Goal: Register for event/course

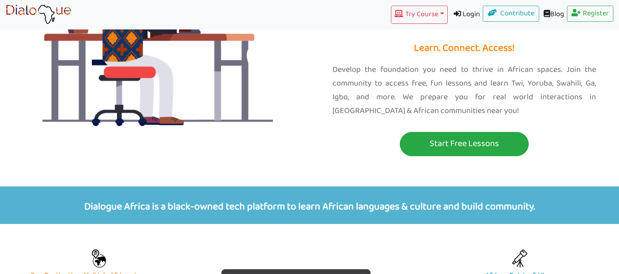
scroll to position [111, 0]
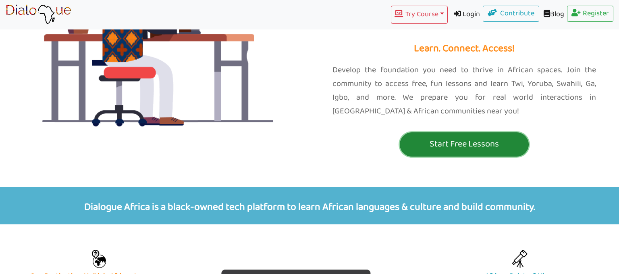
click at [448, 132] on button "Start Free Lessons" at bounding box center [464, 144] width 129 height 24
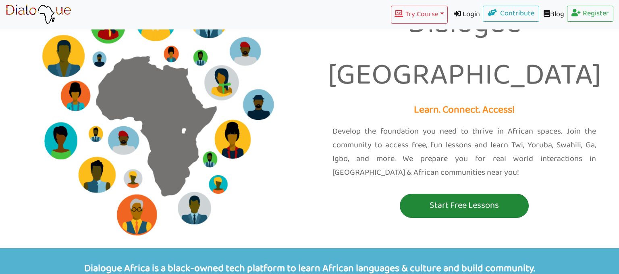
scroll to position [52, 0]
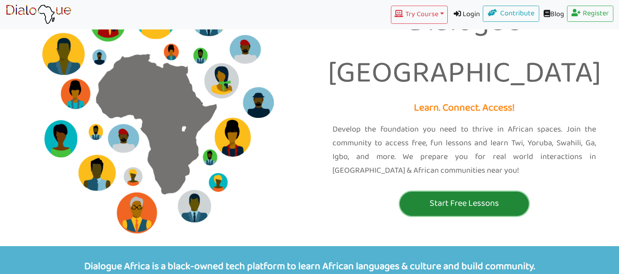
click at [449, 196] on p "Start Free Lessons" at bounding box center [464, 203] width 125 height 15
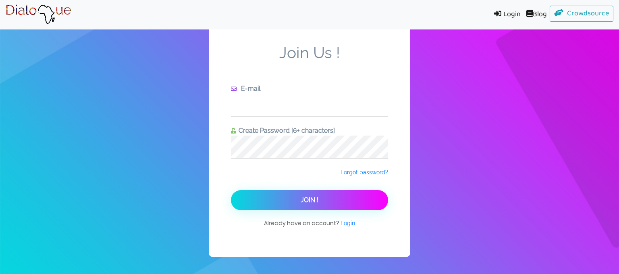
click at [249, 101] on input "text" at bounding box center [309, 105] width 157 height 22
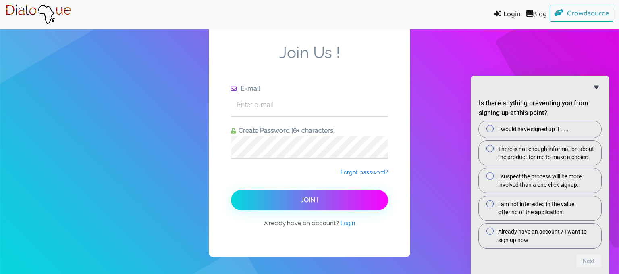
click at [596, 88] on icon "Hide survey" at bounding box center [596, 87] width 5 height 4
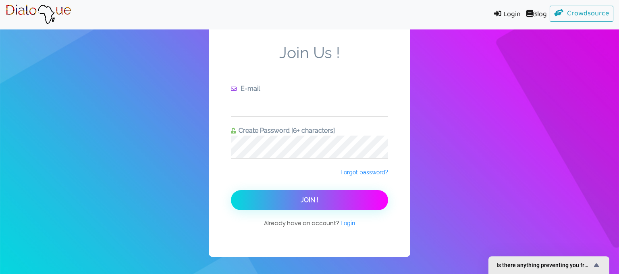
click at [293, 112] on input "text" at bounding box center [309, 105] width 157 height 22
drag, startPoint x: 323, startPoint y: 103, endPoint x: 248, endPoint y: 105, distance: 74.6
click at [248, 105] on input "elsap10@nycstudents.net" at bounding box center [309, 105] width 157 height 22
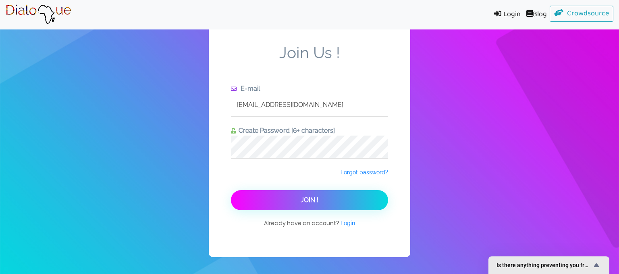
type input "elsaaprelly@gmail.com"
click at [293, 208] on button "Join !" at bounding box center [309, 200] width 157 height 20
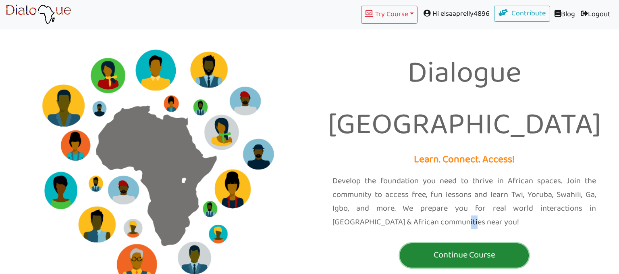
click at [436, 248] on p "Continue Course" at bounding box center [464, 255] width 125 height 15
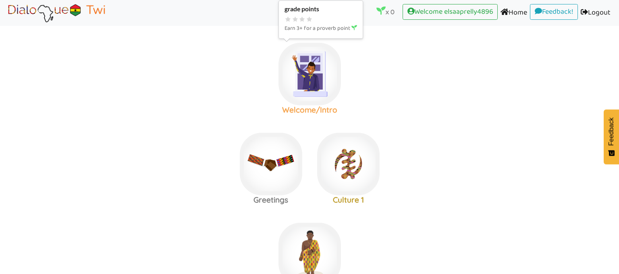
click at [304, 92] on img at bounding box center [310, 74] width 62 height 62
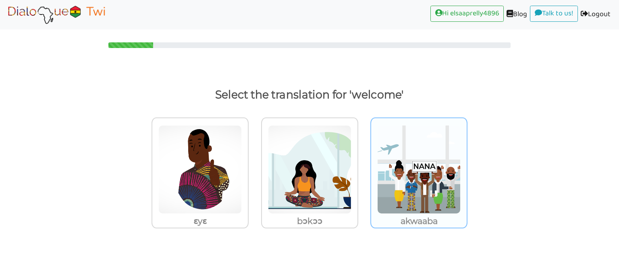
click at [409, 181] on img at bounding box center [418, 169] width 83 height 89
click at [467, 167] on input "akwaaba" at bounding box center [470, 164] width 6 height 6
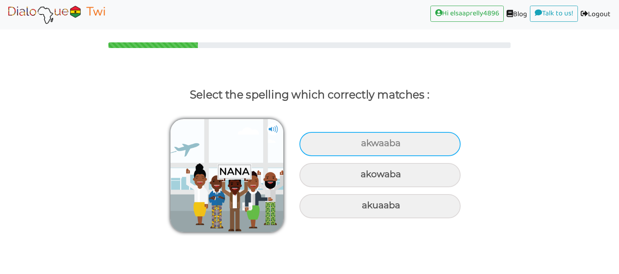
click at [395, 147] on div "akwaaba" at bounding box center [380, 144] width 161 height 24
click at [365, 146] on input "akwaaba" at bounding box center [362, 143] width 5 height 5
radio input "true"
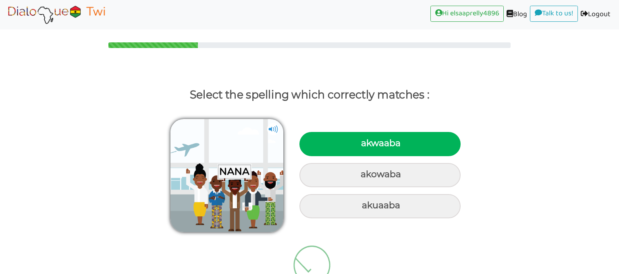
click at [395, 147] on div "akwaaba" at bounding box center [380, 144] width 161 height 24
click at [365, 146] on input "akwaaba" at bounding box center [362, 143] width 5 height 5
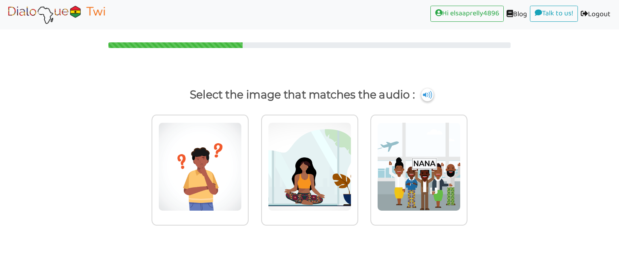
click at [427, 95] on img at bounding box center [427, 94] width 12 height 13
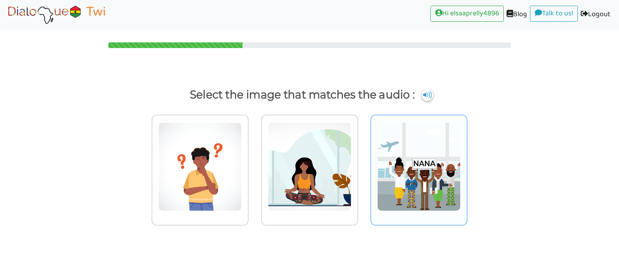
click at [425, 177] on img at bounding box center [418, 166] width 83 height 89
click at [467, 164] on input "radio" at bounding box center [470, 161] width 6 height 6
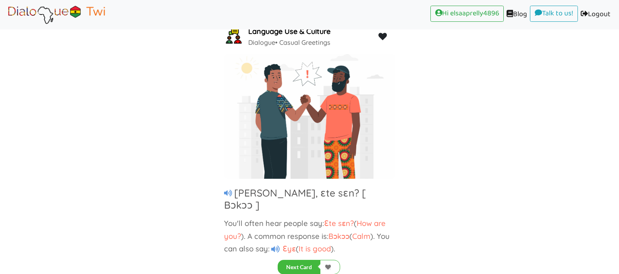
scroll to position [40, 0]
click at [227, 191] on icon at bounding box center [228, 193] width 8 height 7
click at [225, 187] on div "Kofi, ɛte sɛn? [ Bɔkɔɔ ]" at bounding box center [309, 199] width 171 height 24
click at [227, 190] on icon at bounding box center [228, 193] width 8 height 7
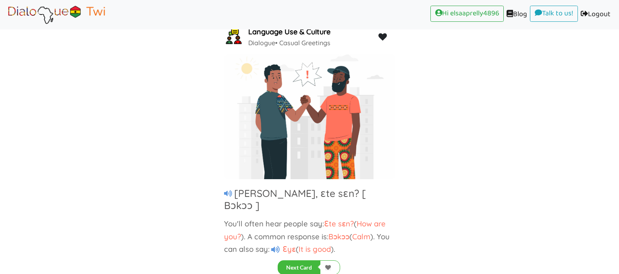
click at [230, 190] on icon at bounding box center [228, 193] width 8 height 7
click at [384, 225] on p "You'll often hear people say: Ɛte sɛn? ( How are you? ). A common response is: …" at bounding box center [309, 236] width 171 height 38
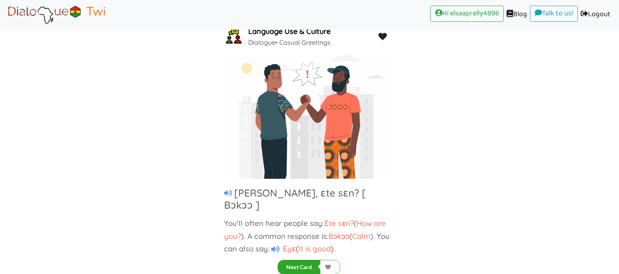
click at [296, 263] on button "Next Card" at bounding box center [299, 267] width 43 height 15
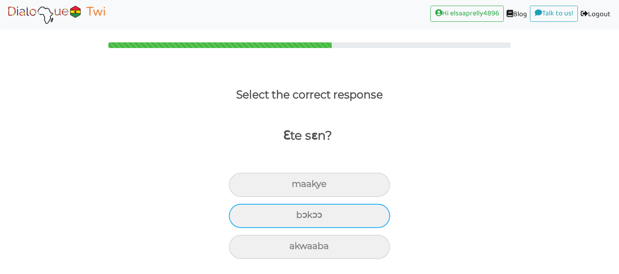
click at [293, 218] on div "bɔkɔɔ" at bounding box center [309, 216] width 161 height 24
click at [297, 218] on input "bɔkɔɔ" at bounding box center [299, 214] width 5 height 5
radio input "true"
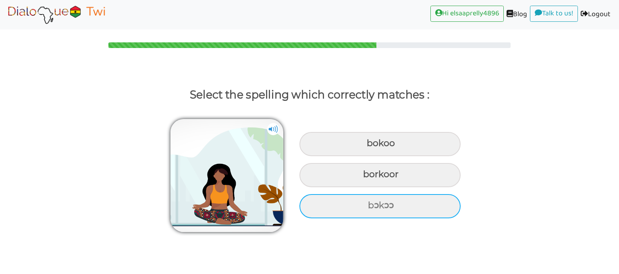
click at [364, 202] on div "bɔkɔɔ" at bounding box center [380, 206] width 161 height 24
click at [366, 203] on input "bɔkɔɔ" at bounding box center [368, 205] width 5 height 5
radio input "true"
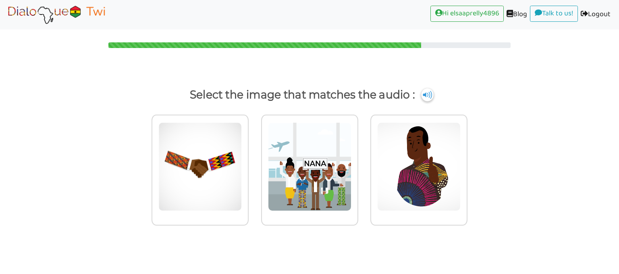
click at [426, 95] on img at bounding box center [427, 94] width 12 height 13
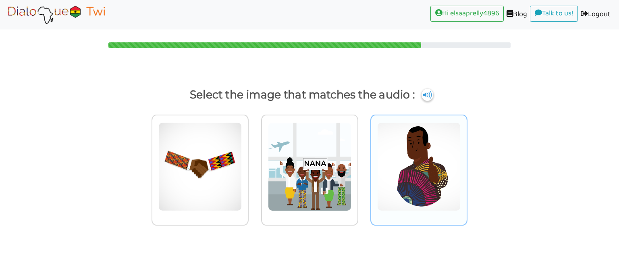
click at [373, 177] on div at bounding box center [419, 169] width 97 height 111
click at [467, 164] on input "radio" at bounding box center [470, 161] width 6 height 6
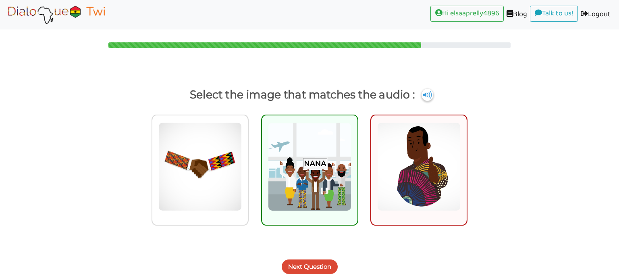
click at [310, 262] on button "Next Question" at bounding box center [310, 266] width 56 height 15
